Goal: Transaction & Acquisition: Purchase product/service

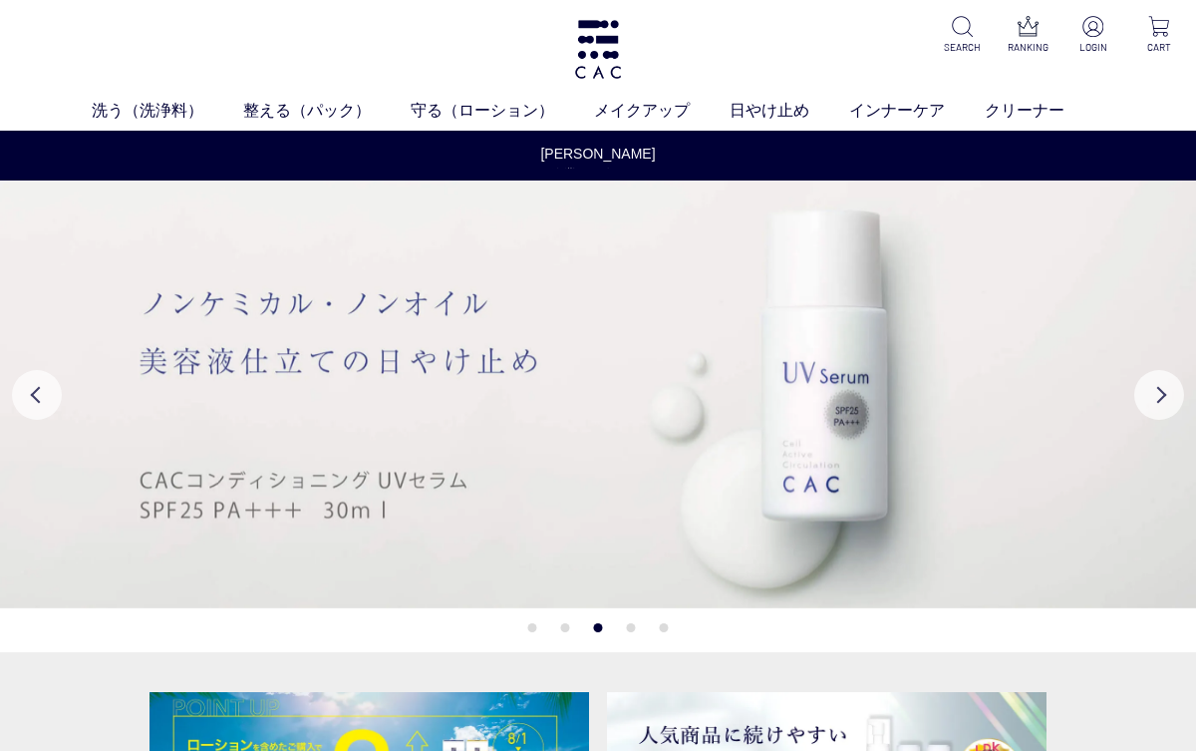
click at [652, 154] on link "泡洗顔料" at bounding box center [679, 148] width 56 height 16
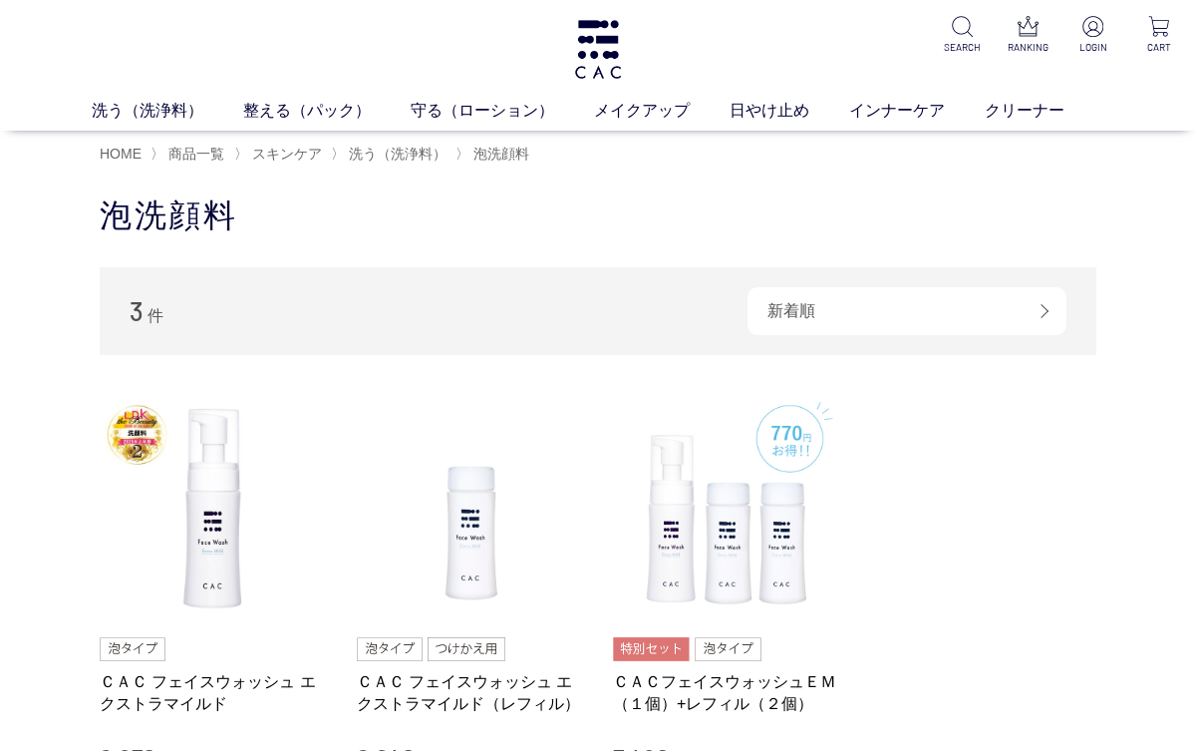
click at [435, 151] on link "液体洗浄料" at bounding box center [449, 148] width 70 height 16
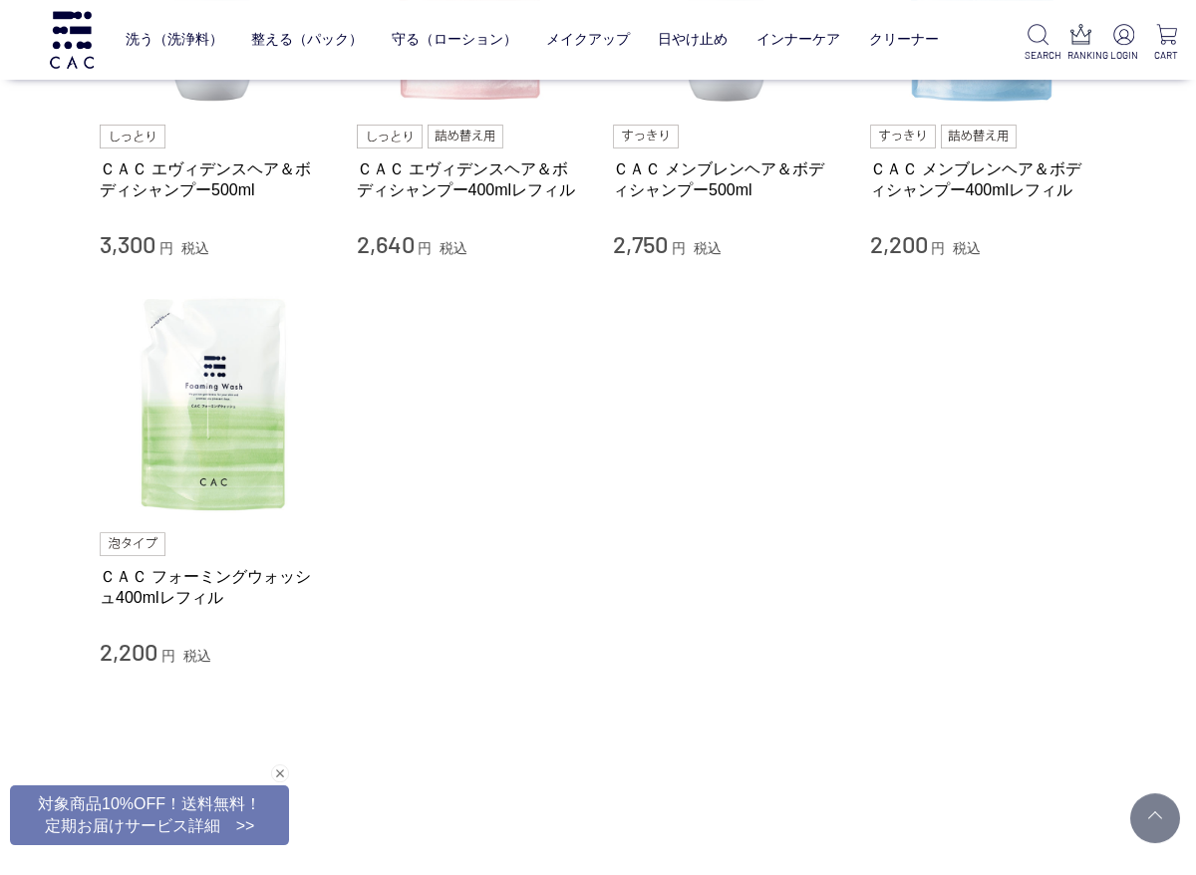
scroll to position [382, 0]
click at [212, 394] on img at bounding box center [213, 403] width 227 height 227
